Goal: Navigation & Orientation: Find specific page/section

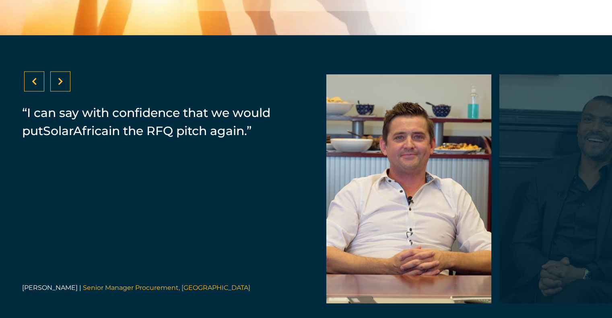
scroll to position [1650, 0]
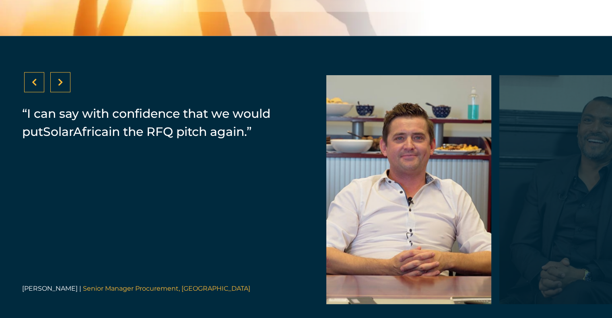
click at [541, 202] on div at bounding box center [581, 189] width 165 height 229
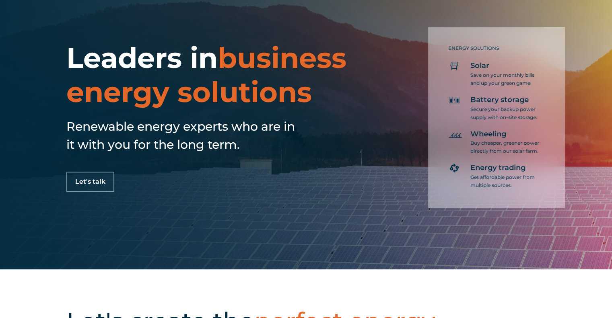
scroll to position [0, 0]
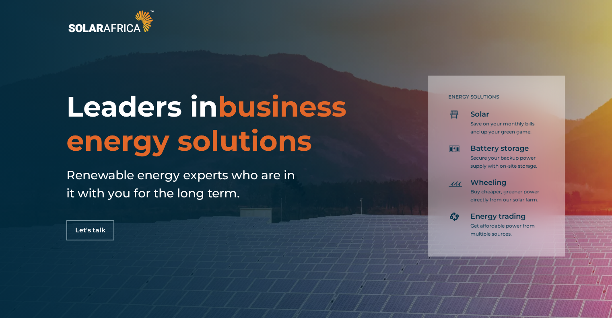
click at [124, 28] on img at bounding box center [110, 21] width 89 height 27
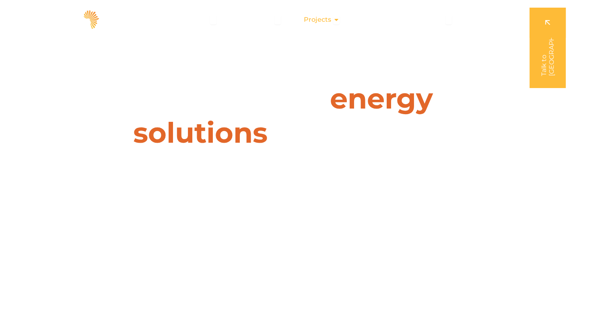
click at [333, 19] on div "Projects Close Projects Open Projects" at bounding box center [321, 20] width 49 height 16
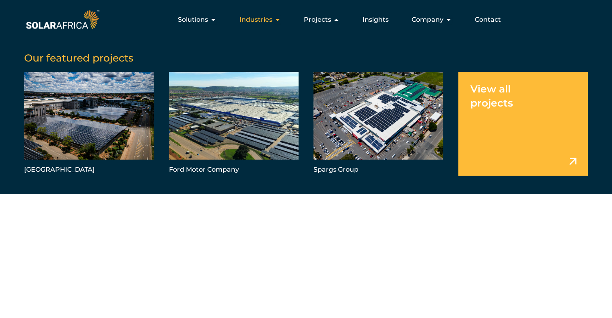
click at [275, 21] on div "Industries Close Industries Open Industries" at bounding box center [260, 20] width 54 height 16
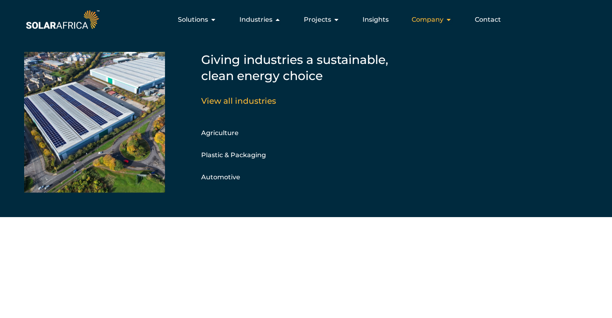
click at [429, 20] on span "Company" at bounding box center [428, 20] width 32 height 10
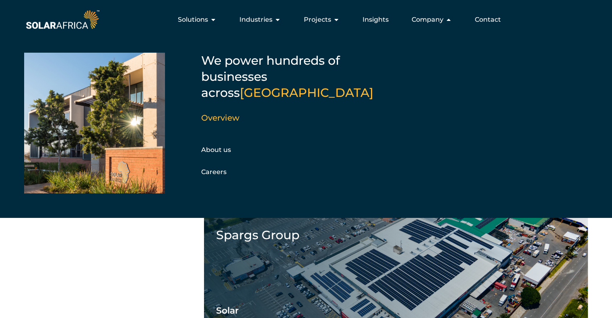
drag, startPoint x: 138, startPoint y: 250, endPoint x: 118, endPoint y: 73, distance: 178.2
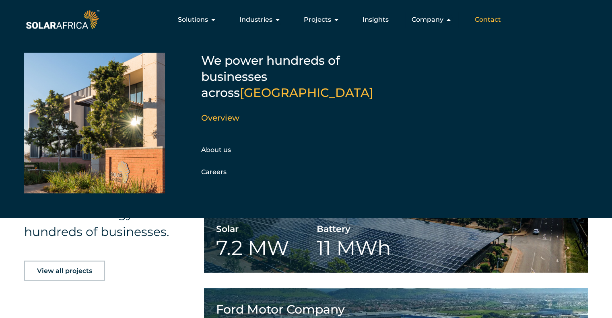
click at [476, 19] on span "Contact" at bounding box center [488, 20] width 26 height 10
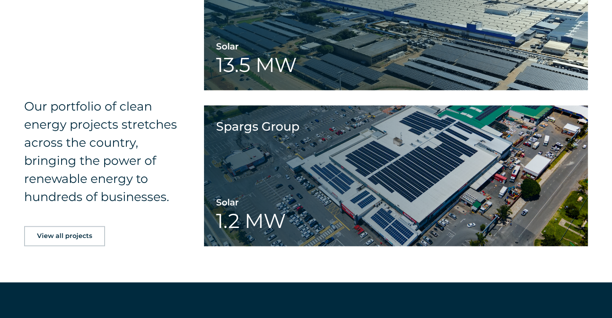
scroll to position [1329, 0]
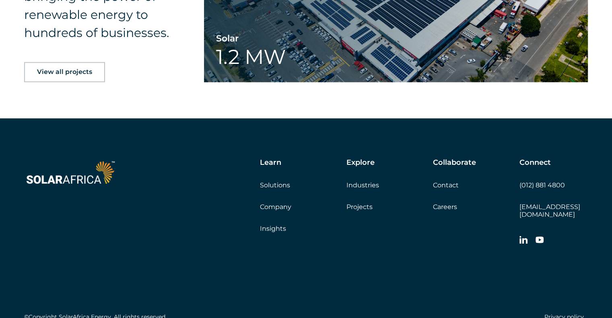
drag, startPoint x: 180, startPoint y: 264, endPoint x: 183, endPoint y: 158, distance: 106.3
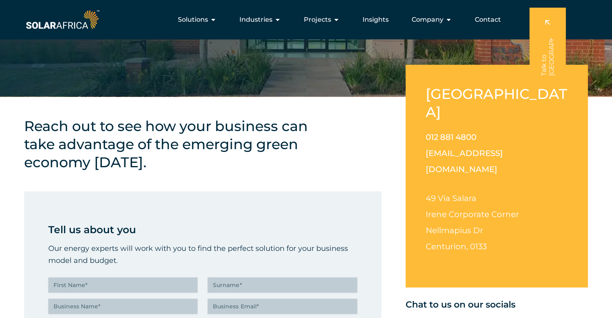
scroll to position [0, 0]
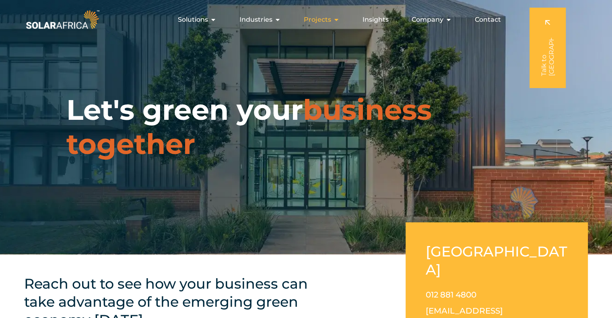
click at [333, 21] on div "Projects Close Projects Open Projects" at bounding box center [321, 20] width 49 height 16
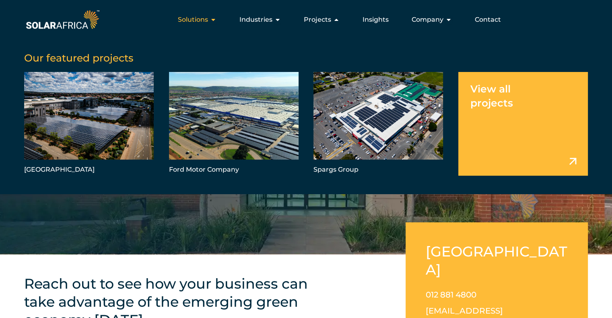
click at [213, 22] on icon "Menu" at bounding box center [213, 19] width 6 height 6
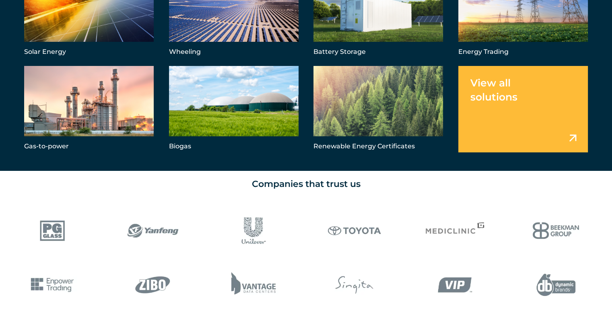
scroll to position [724, 0]
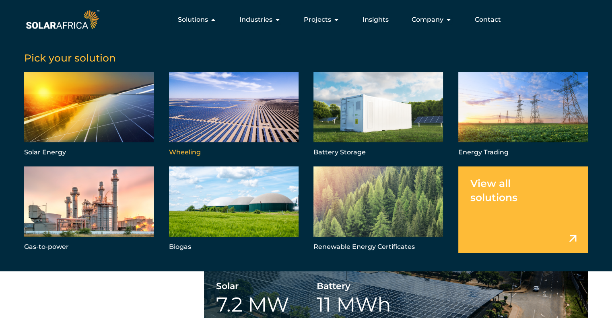
drag, startPoint x: 180, startPoint y: 252, endPoint x: 177, endPoint y: 125, distance: 126.8
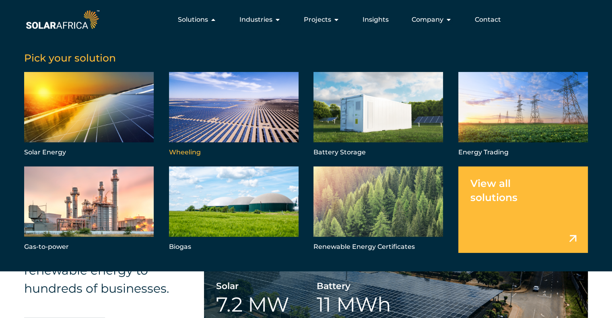
scroll to position [475, 0]
